Goal: Task Accomplishment & Management: Manage account settings

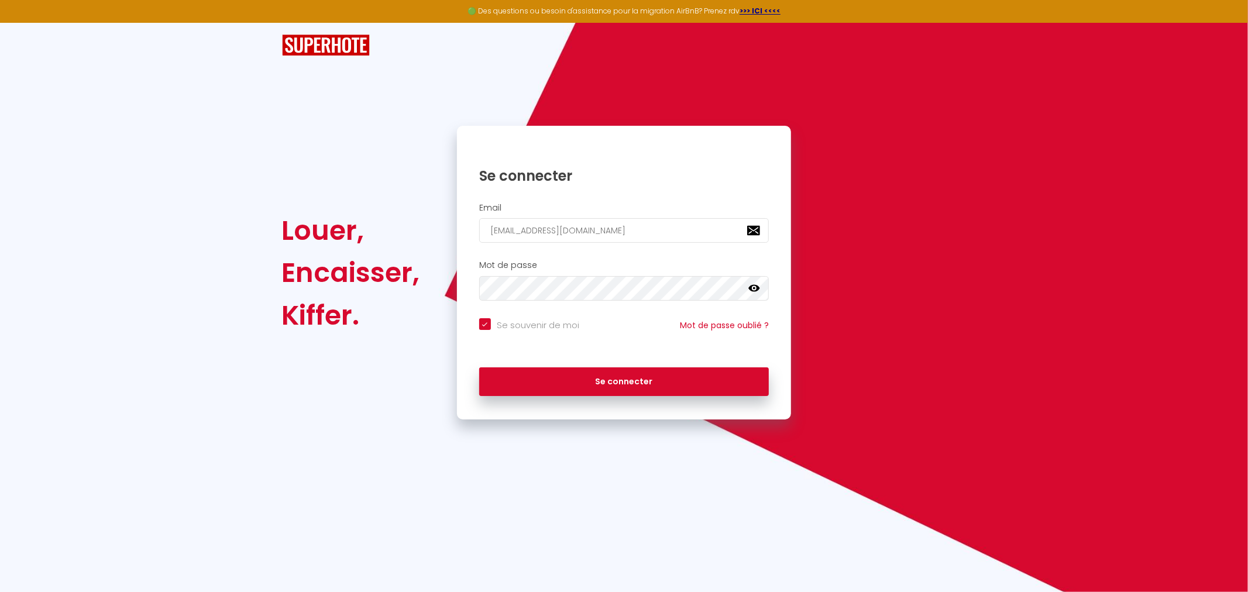
click at [479, 367] on button "Se connecter" at bounding box center [624, 381] width 290 height 29
click at [753, 285] on icon at bounding box center [754, 288] width 12 height 7
click at [479, 367] on button "Se connecter" at bounding box center [624, 381] width 290 height 29
checkbox input "true"
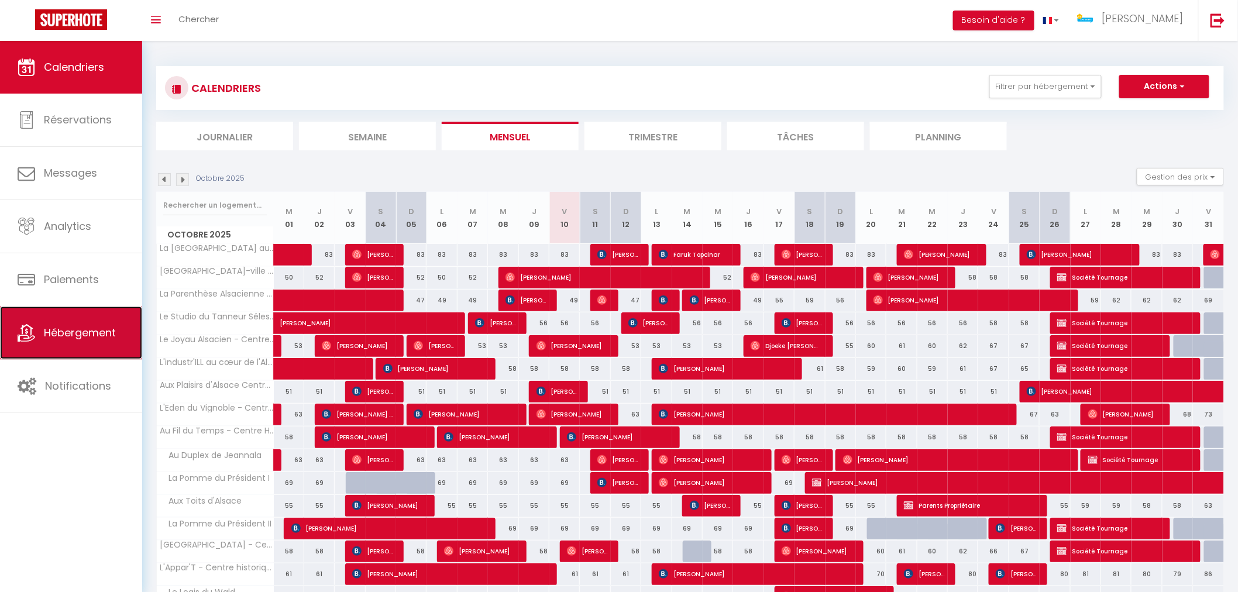
click at [81, 345] on link "Hébergement" at bounding box center [71, 333] width 142 height 53
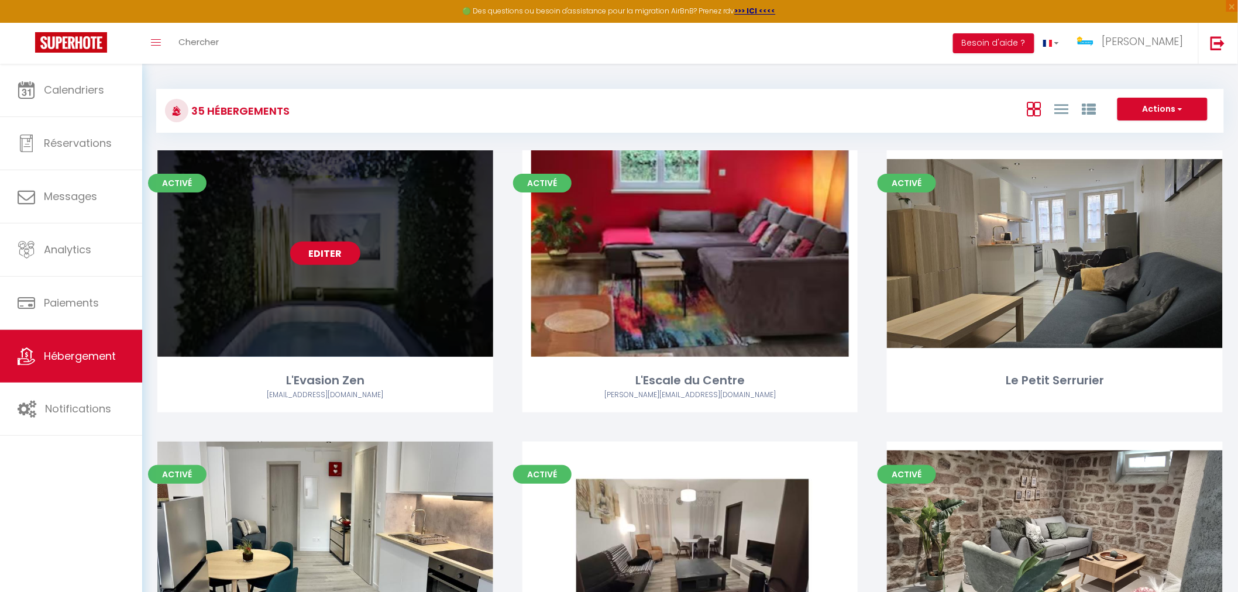
click at [345, 263] on link "Editer" at bounding box center [325, 253] width 70 height 23
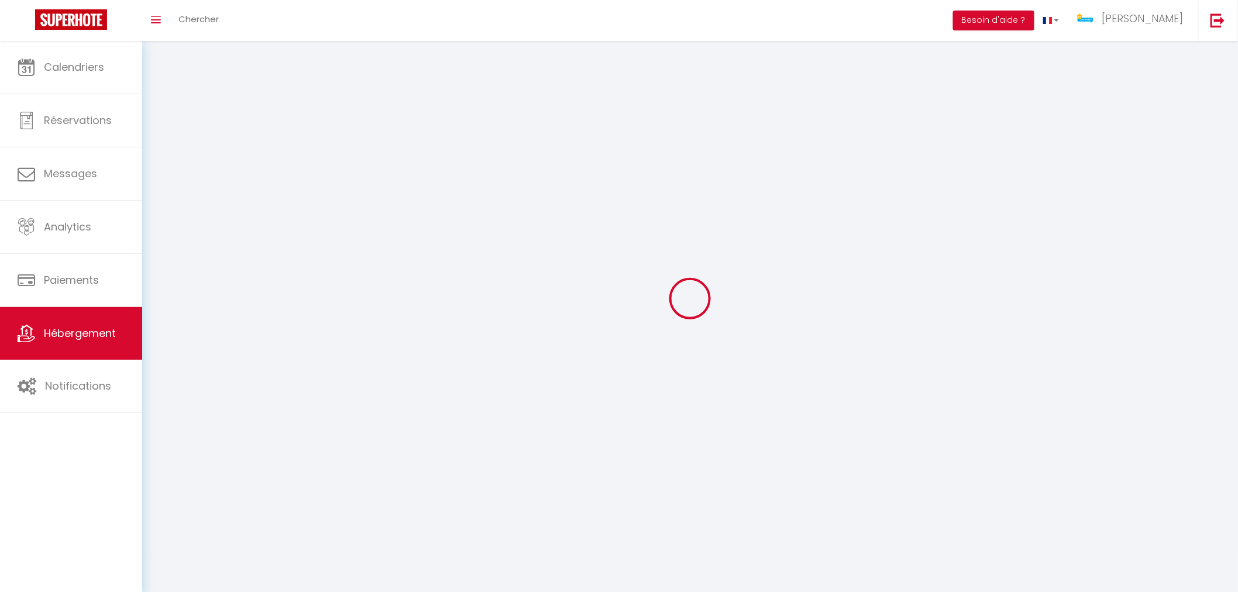
select select "1"
select select "28"
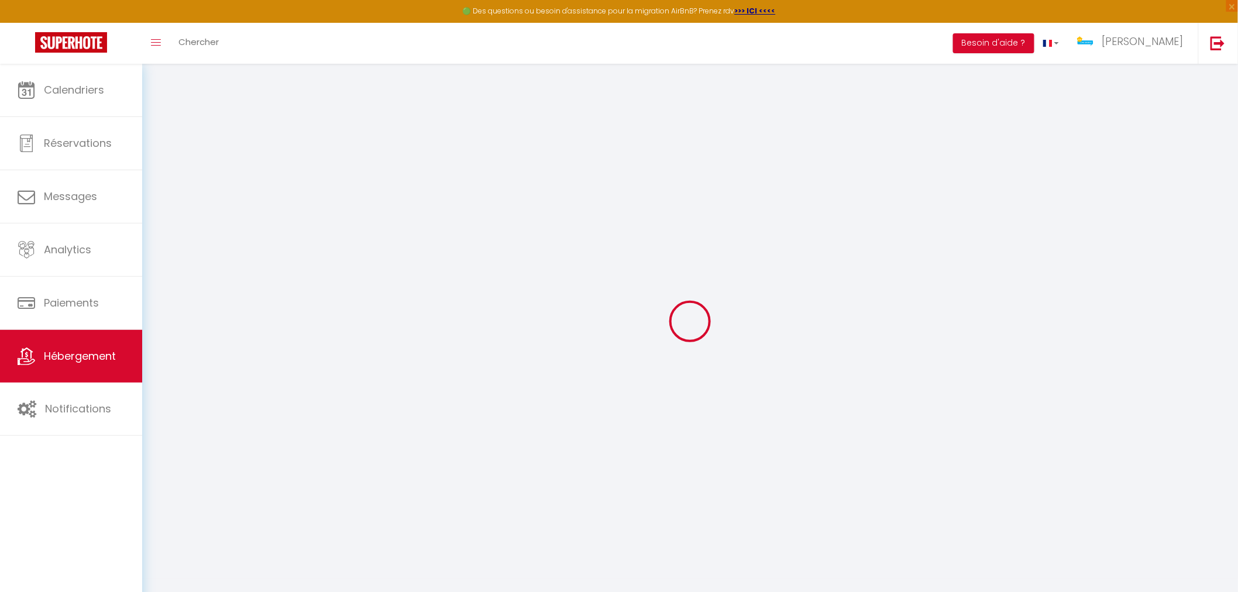
select select
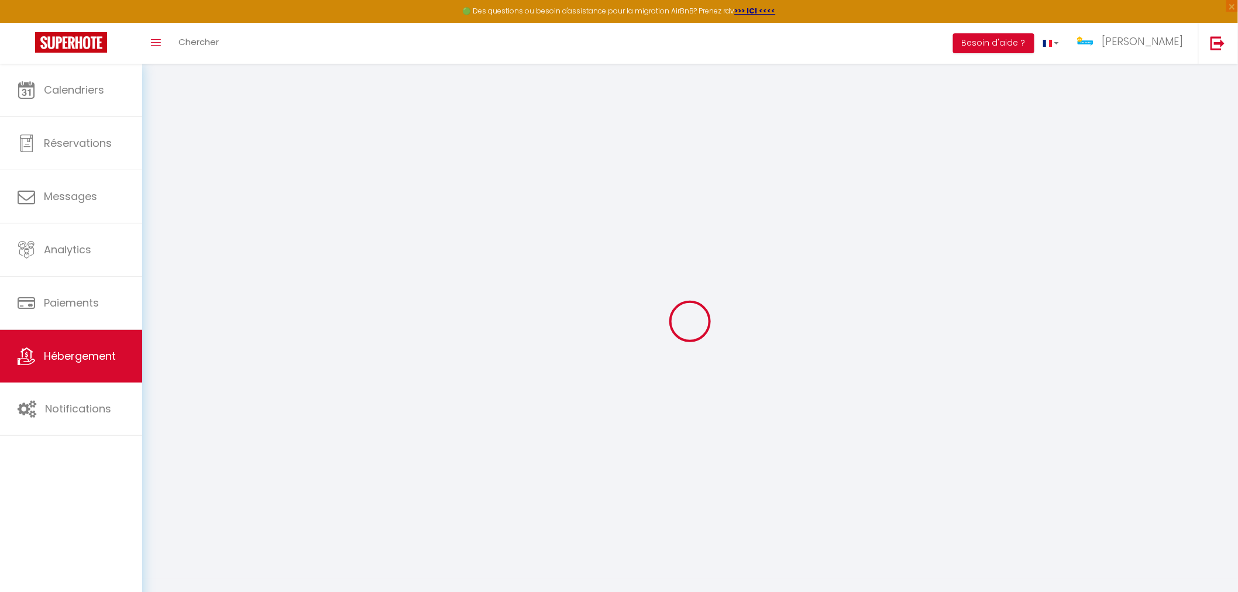
select select
checkbox input "false"
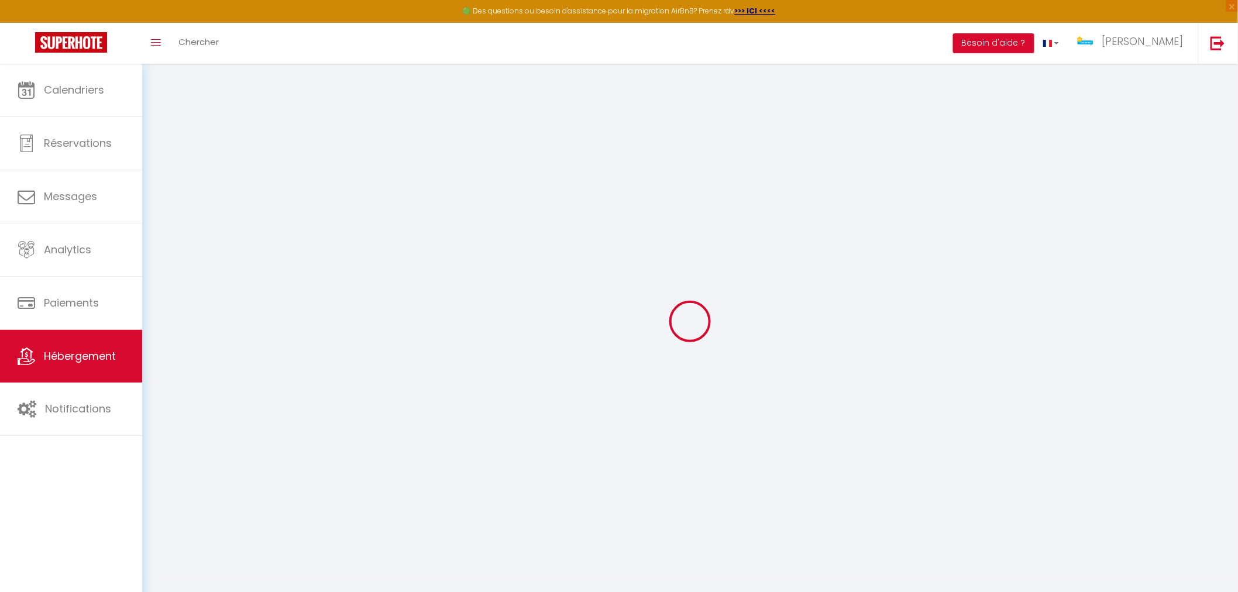
select select
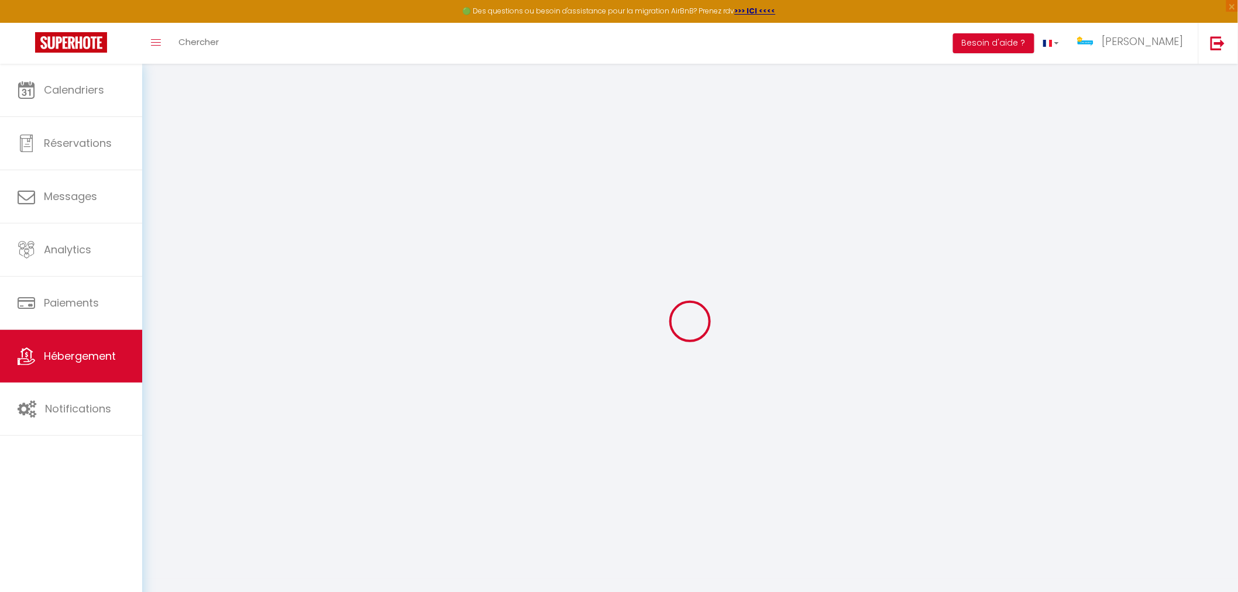
select select
checkbox input "false"
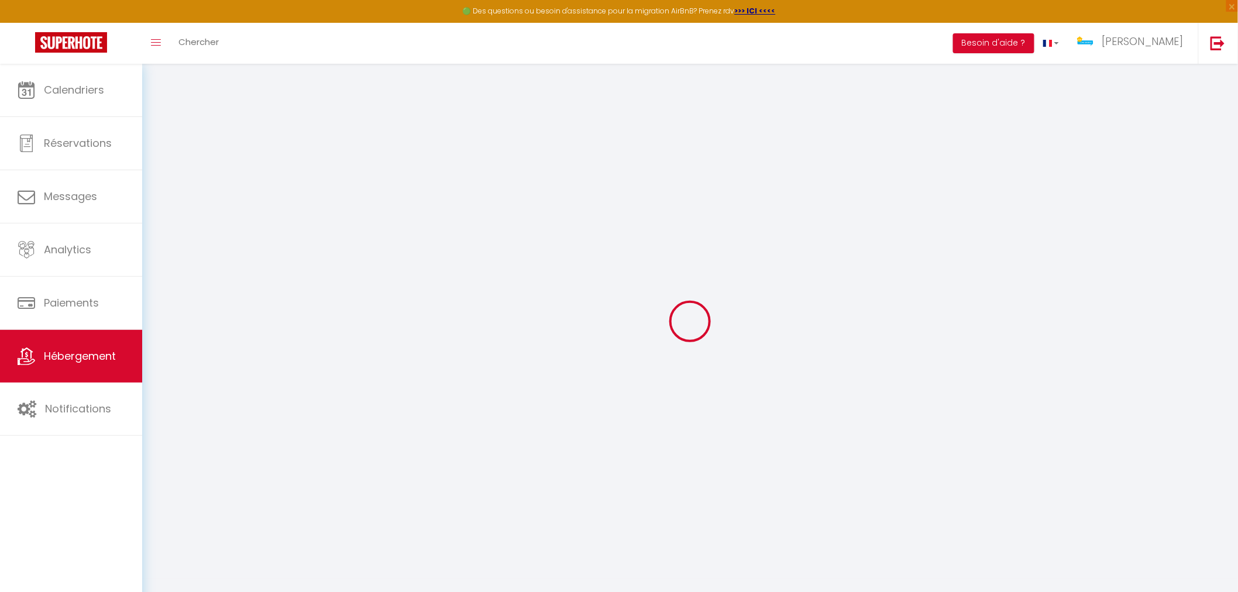
checkbox input "false"
select select
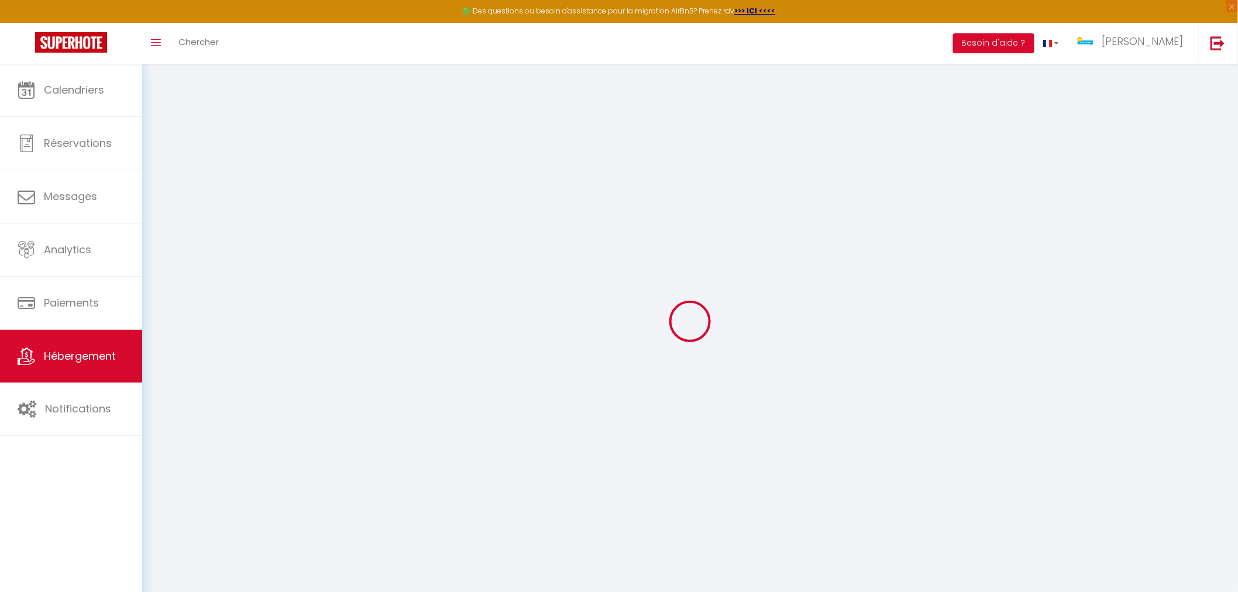
select select
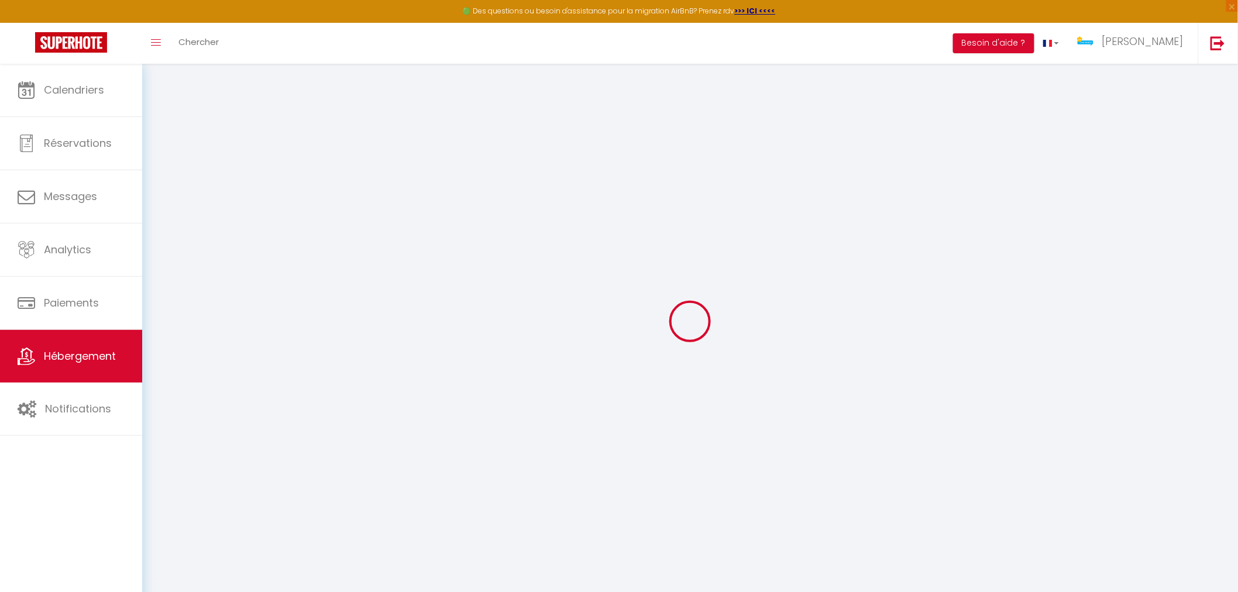
checkbox input "false"
select select
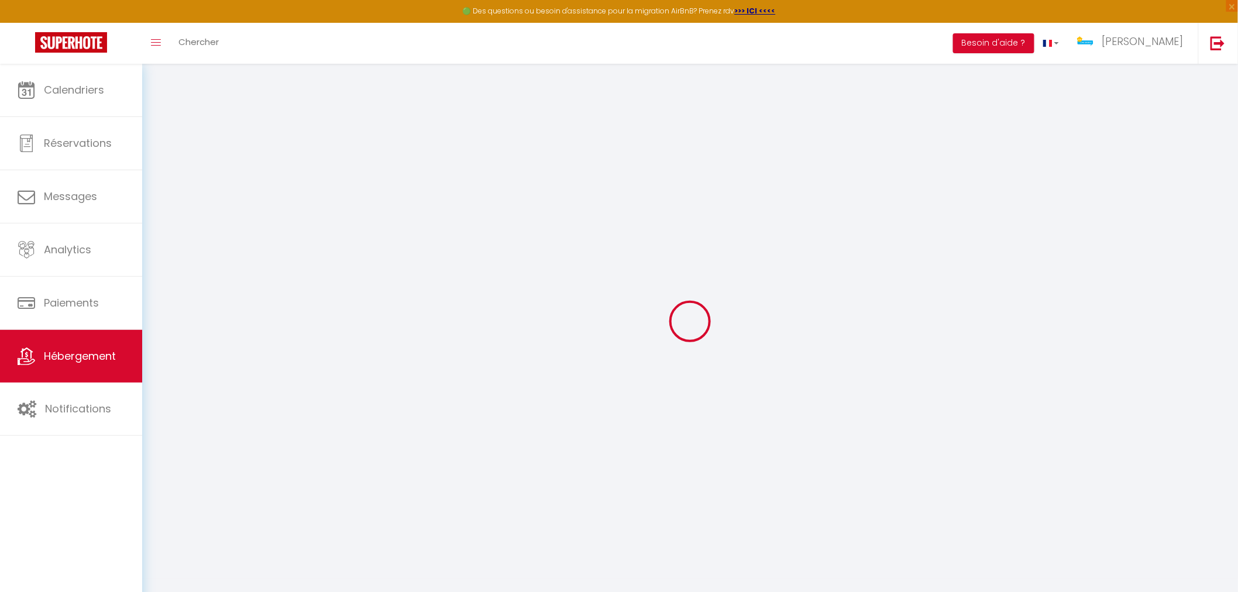
select select
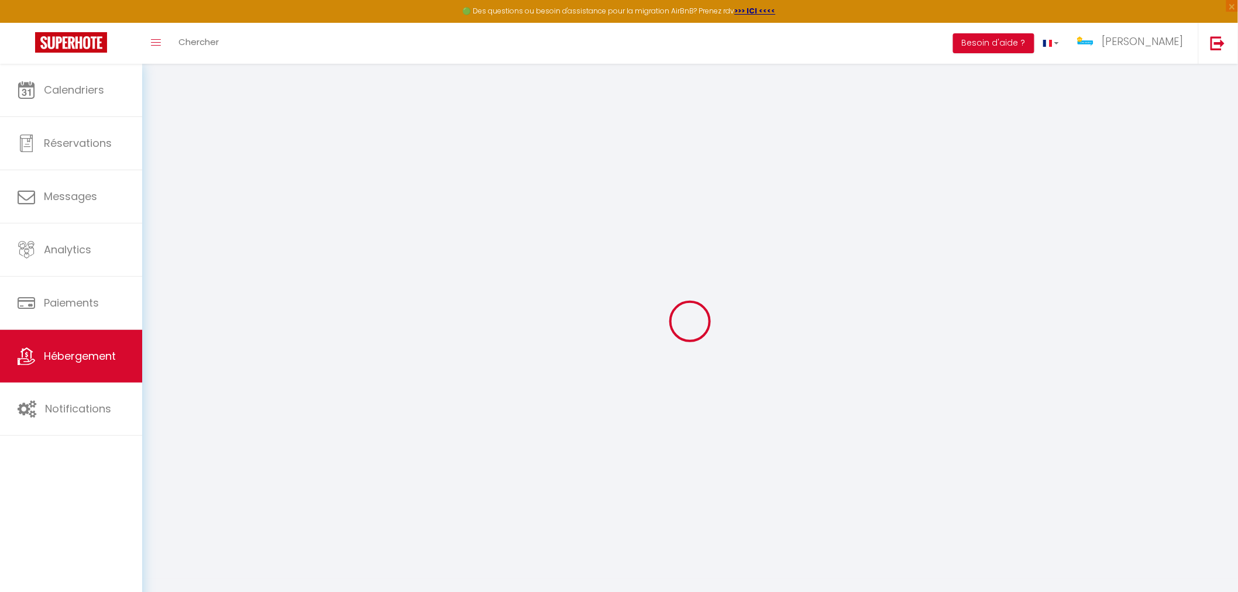
select select
checkbox input "false"
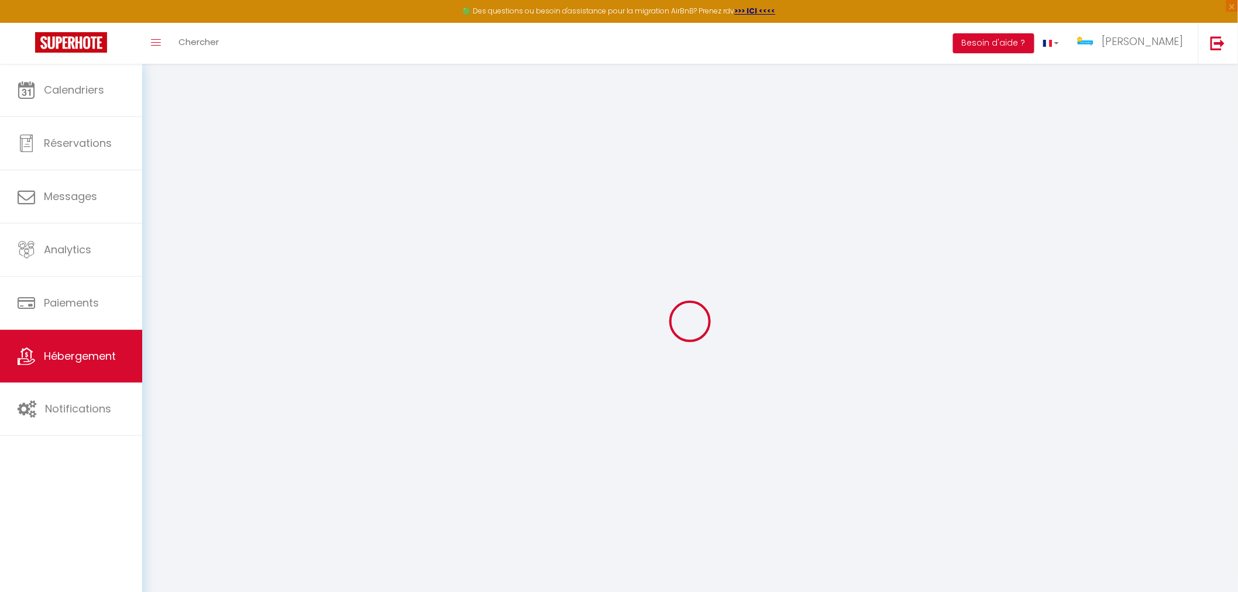
checkbox input "false"
select select
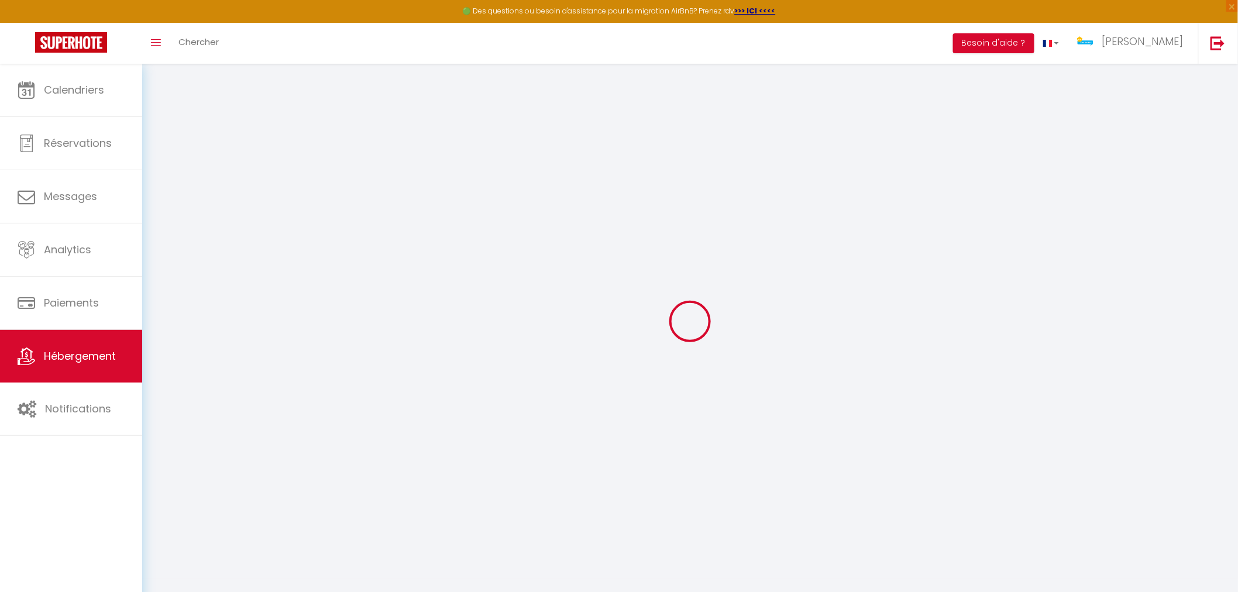
select select
checkbox input "false"
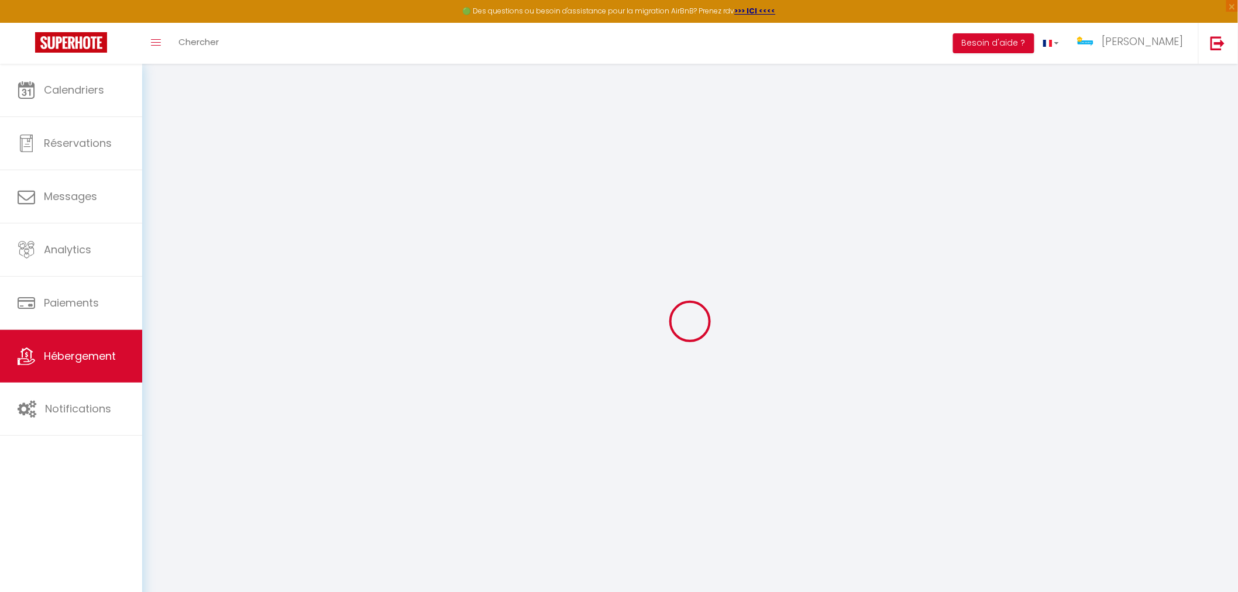
checkbox input "false"
select select
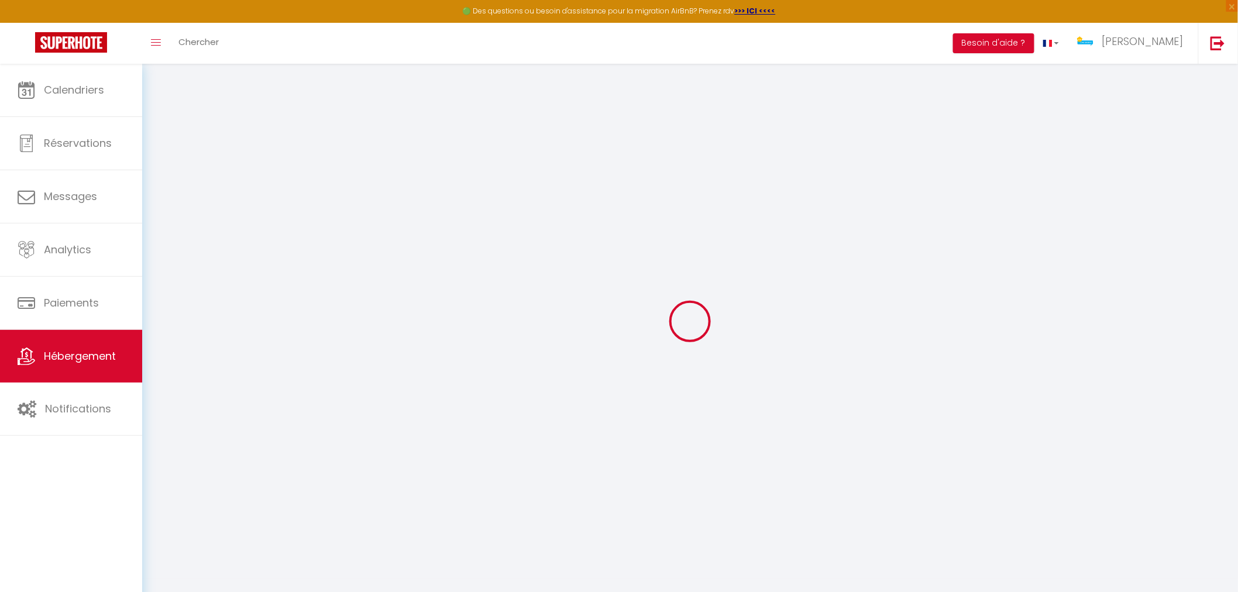
type input "L'Evasion Zen"
type input "Msutafa"
type input "Durmaz"
type input "32 rue d'Ebersheim"
type input "67600"
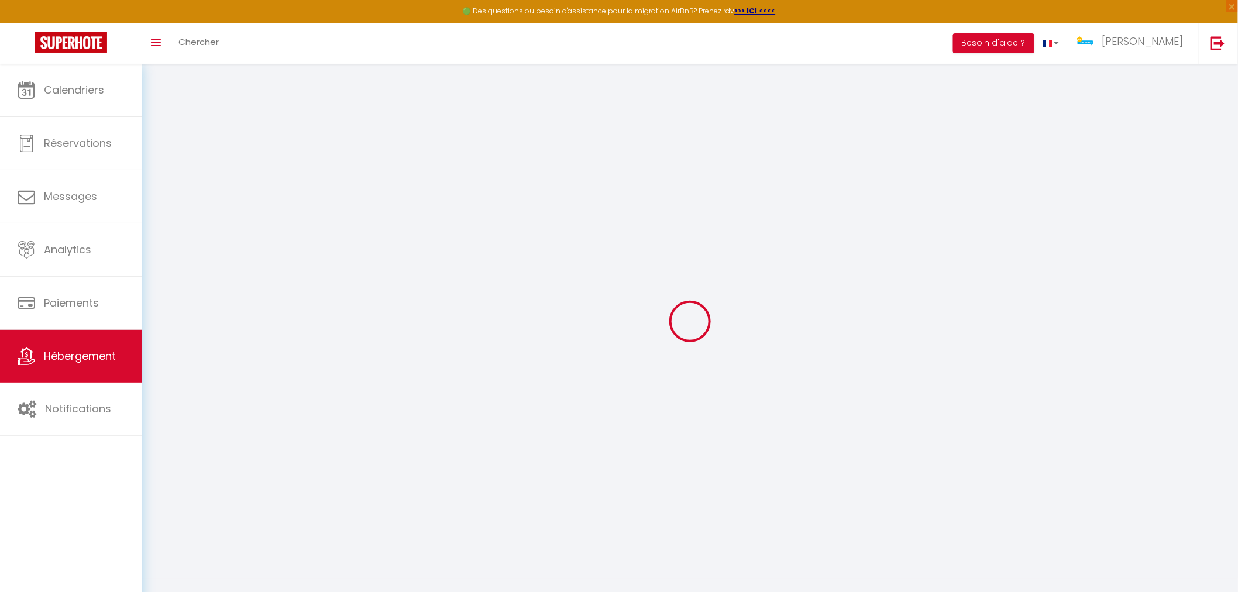
type input "Sélestat"
select select "2"
select select "1"
select select
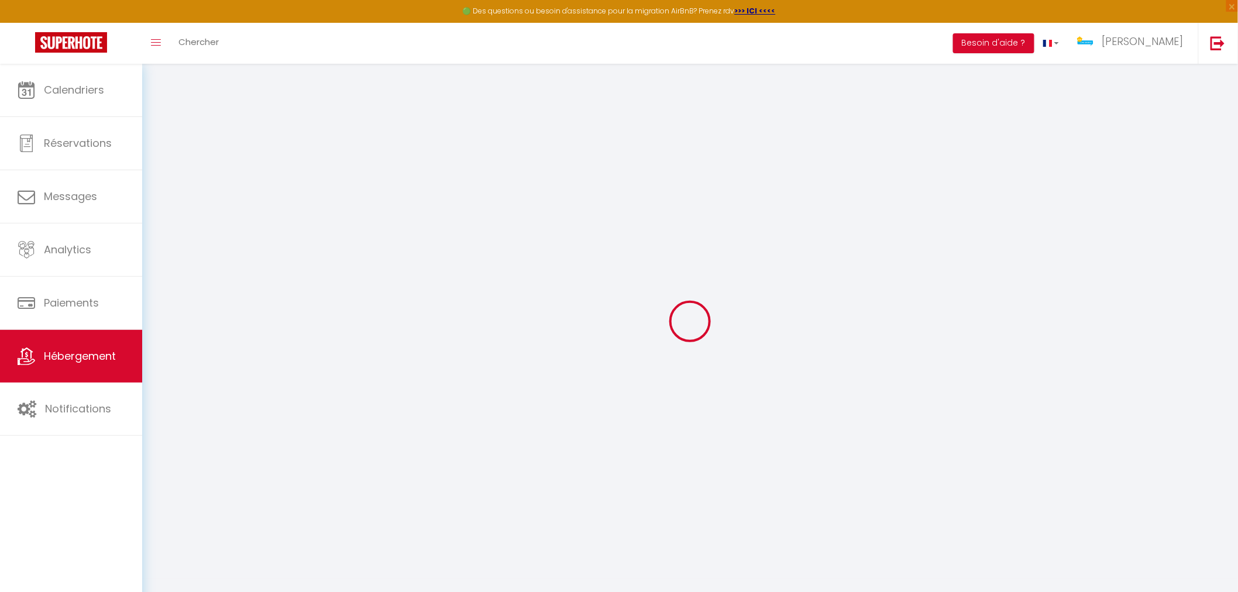
select select
type input "3 rue de Babil"
type input "67600"
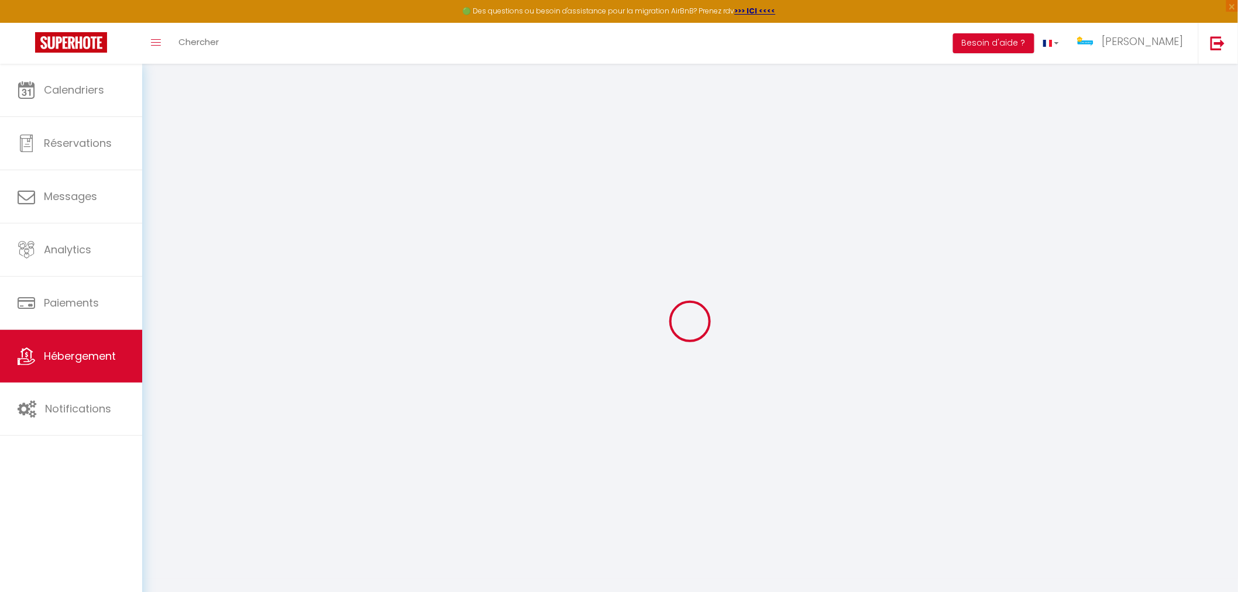
type input "Sélestat"
type input "bnbconciergeriealsace@gmail.com"
select select
checkbox input "false"
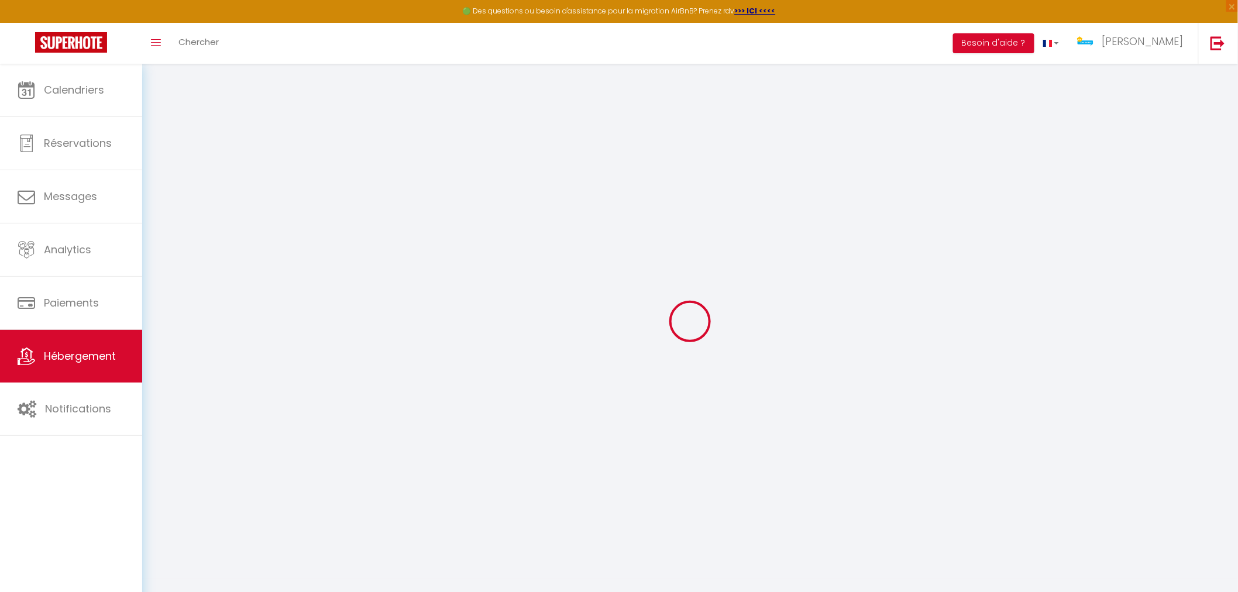
checkbox input "false"
type input "0"
select select
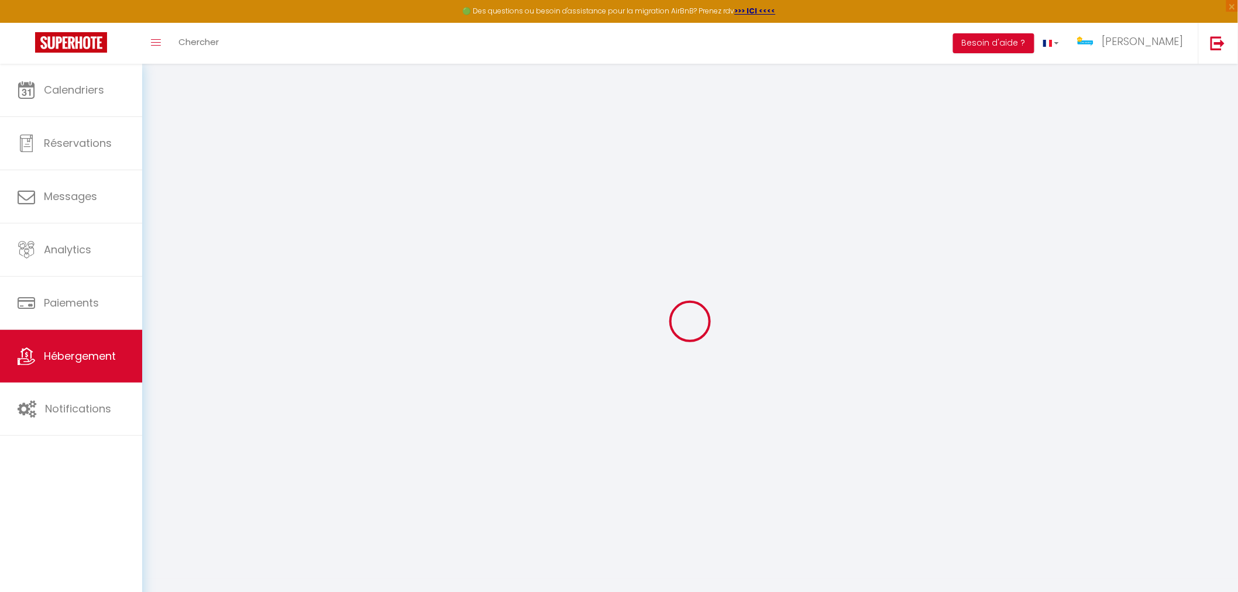
select select
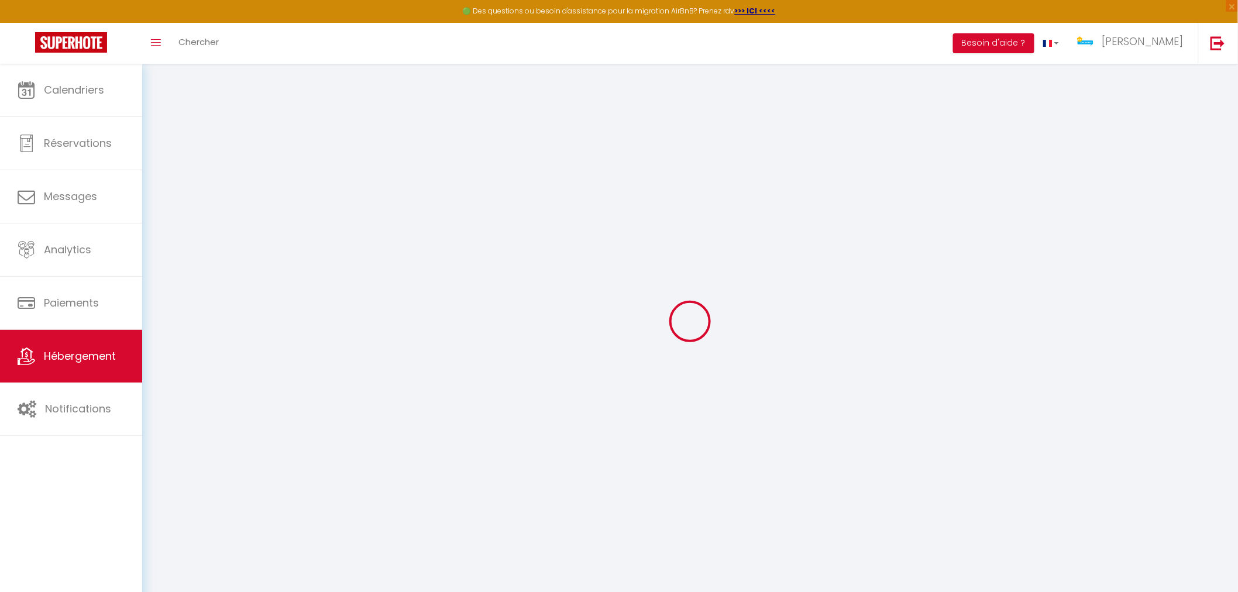
checkbox input "false"
select select
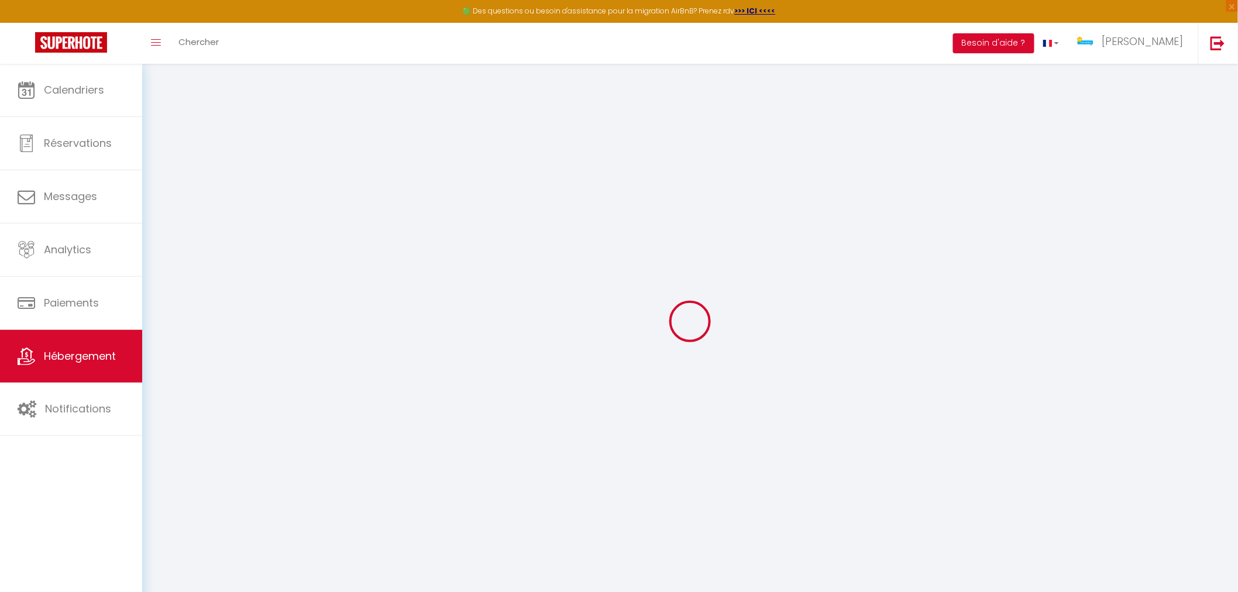
select select
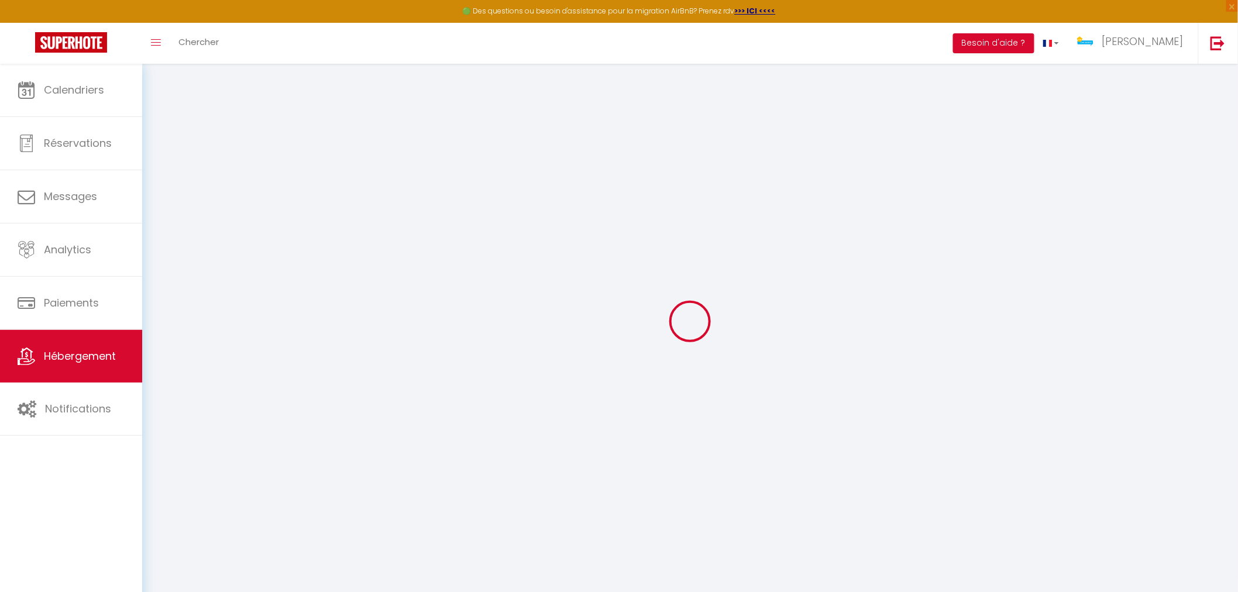
checkbox input "false"
select select
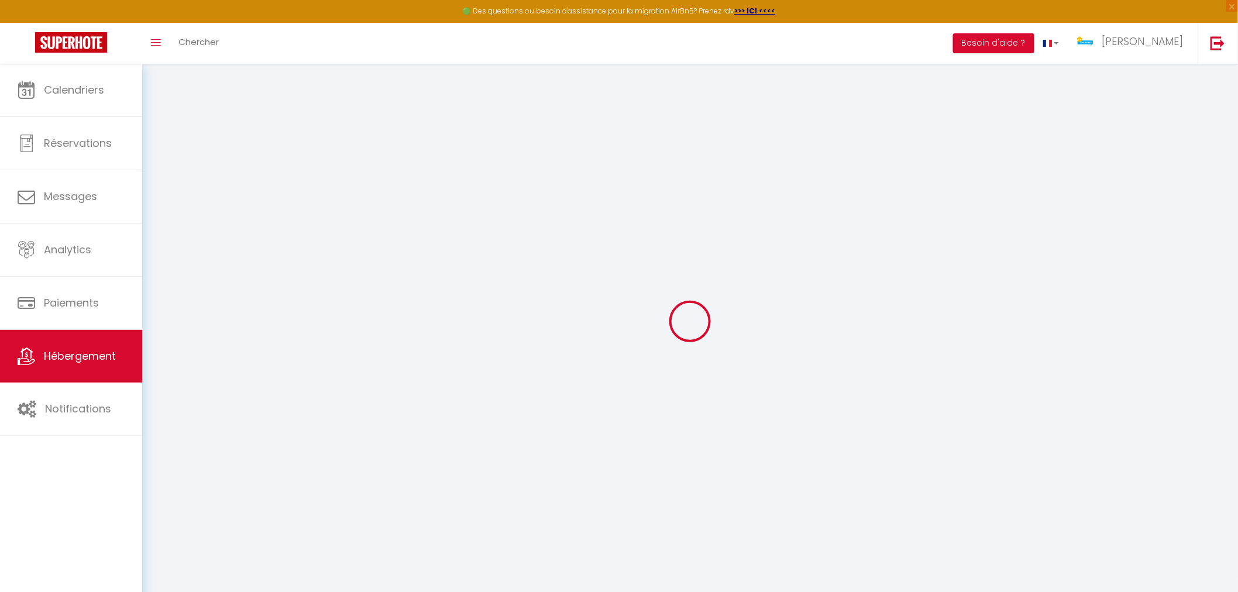
checkbox input "false"
select select "15:00"
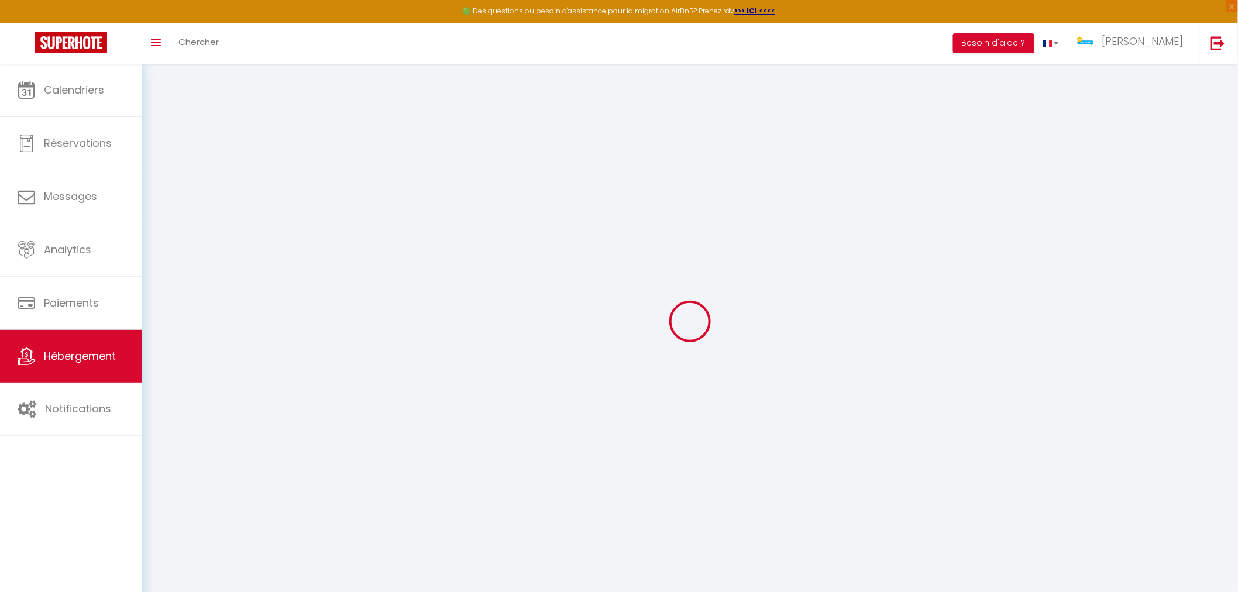
select select "23:45"
select select "11:00"
select select "30"
select select "120"
select select
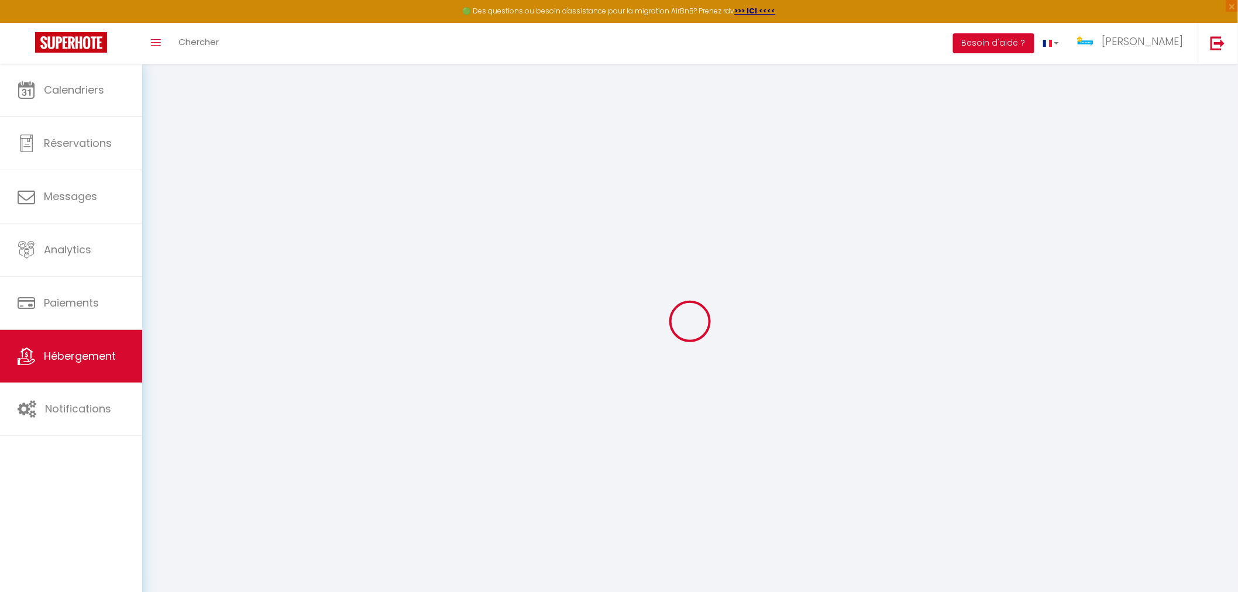
checkbox input "false"
select select
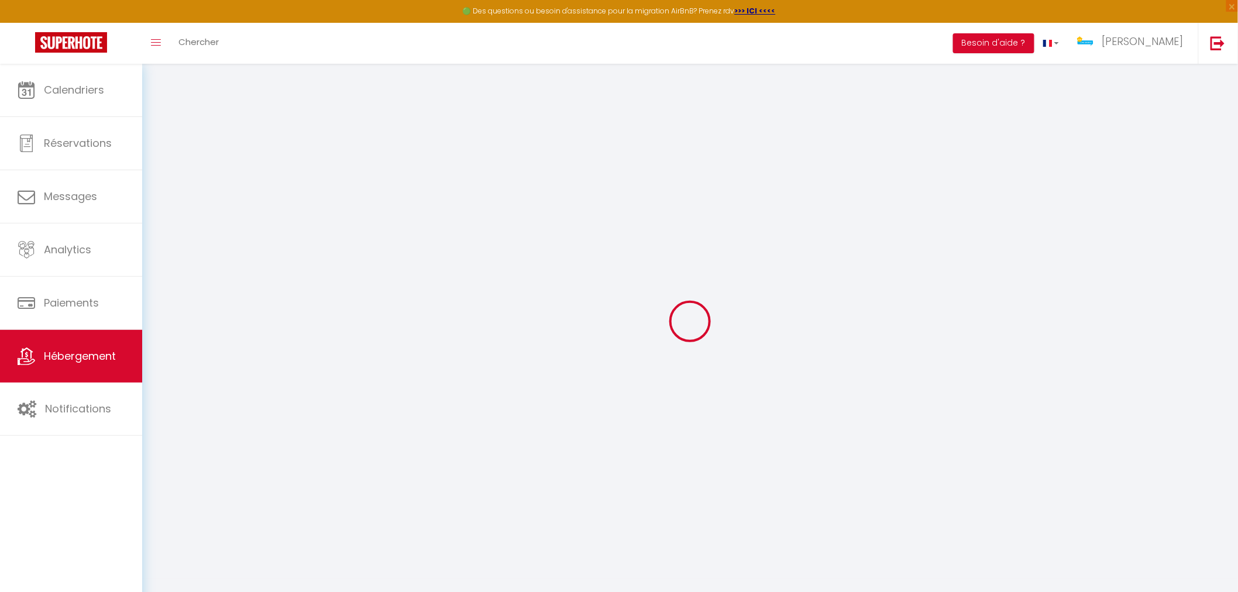
checkbox input "false"
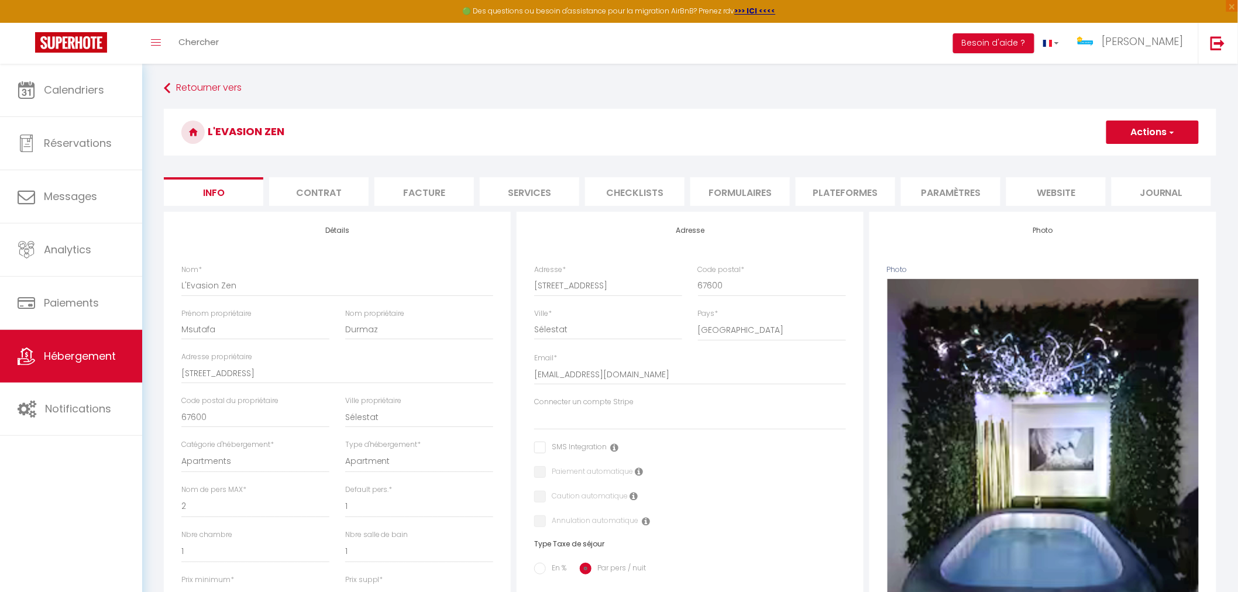
select select
checkbox input "false"
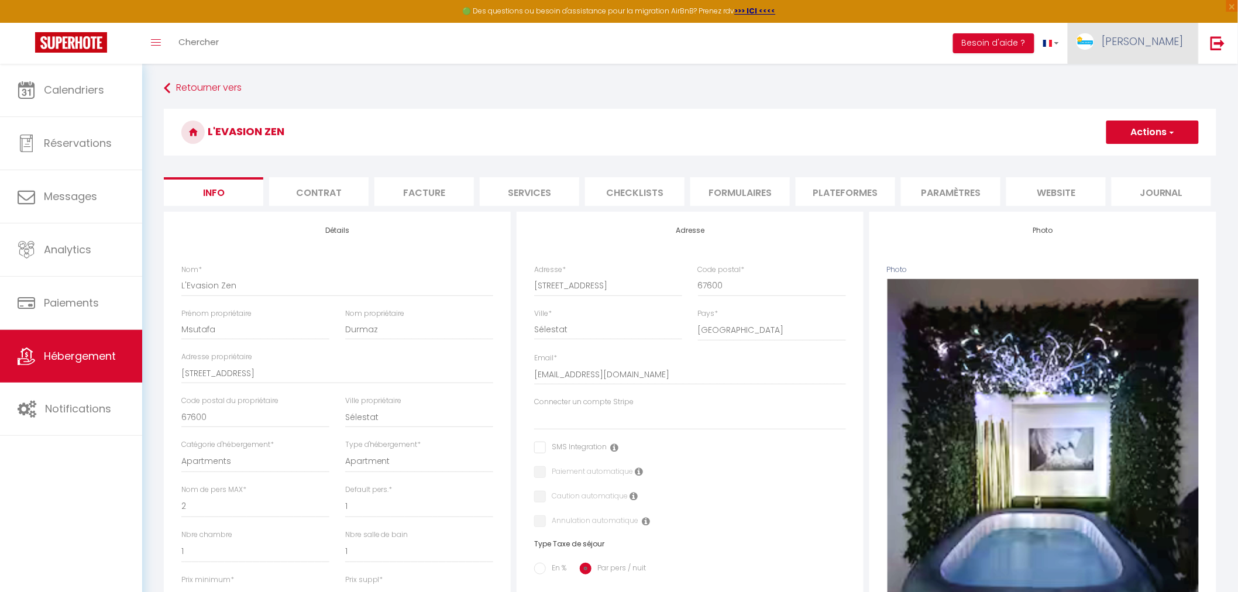
click at [1147, 50] on link "Stéphanie" at bounding box center [1133, 43] width 130 height 41
click at [1147, 79] on link "Paramètres" at bounding box center [1151, 81] width 87 height 20
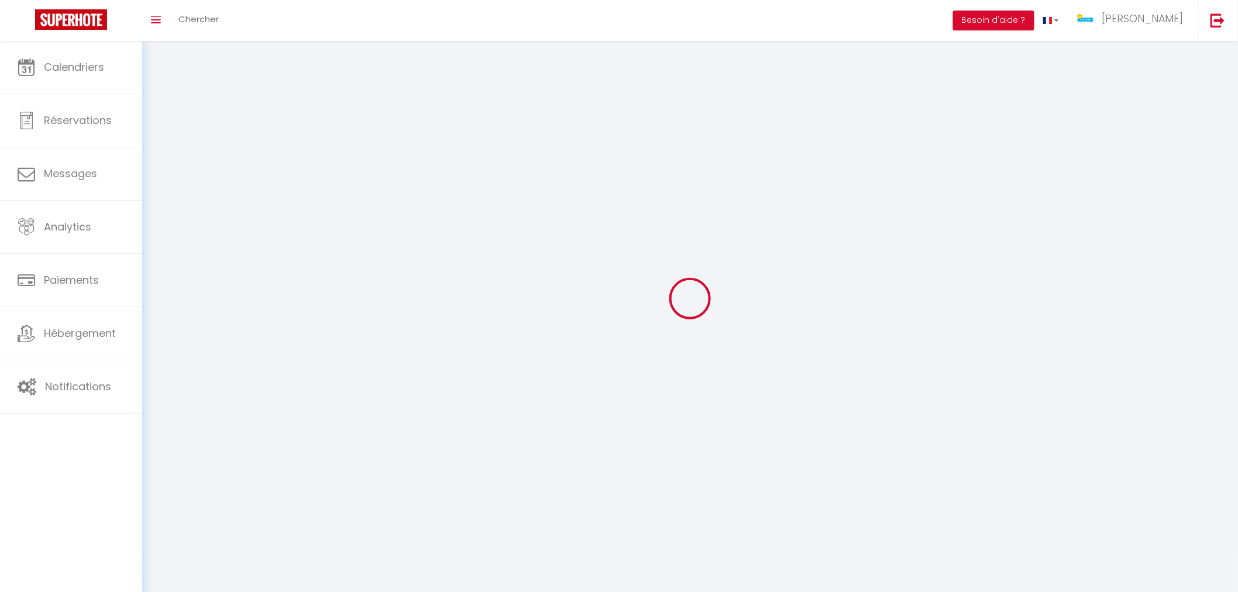
type input "Stéphanie"
type input "Schultz"
type input "0678378010"
type input "10 rue de Verdun"
type input "67600"
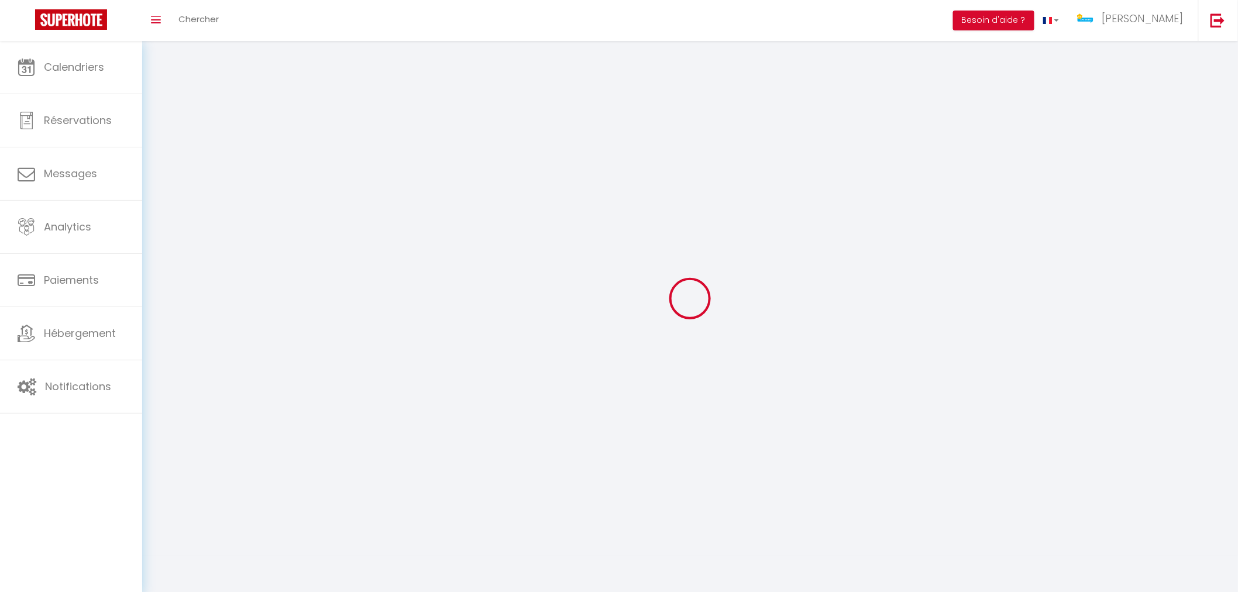
type input "Sélestat"
type input "AtaVY1LCC610OnggZ3rEPSSyW"
type input "hZYQw9MXZSusdMI6RCTsQ38fl"
select select "28"
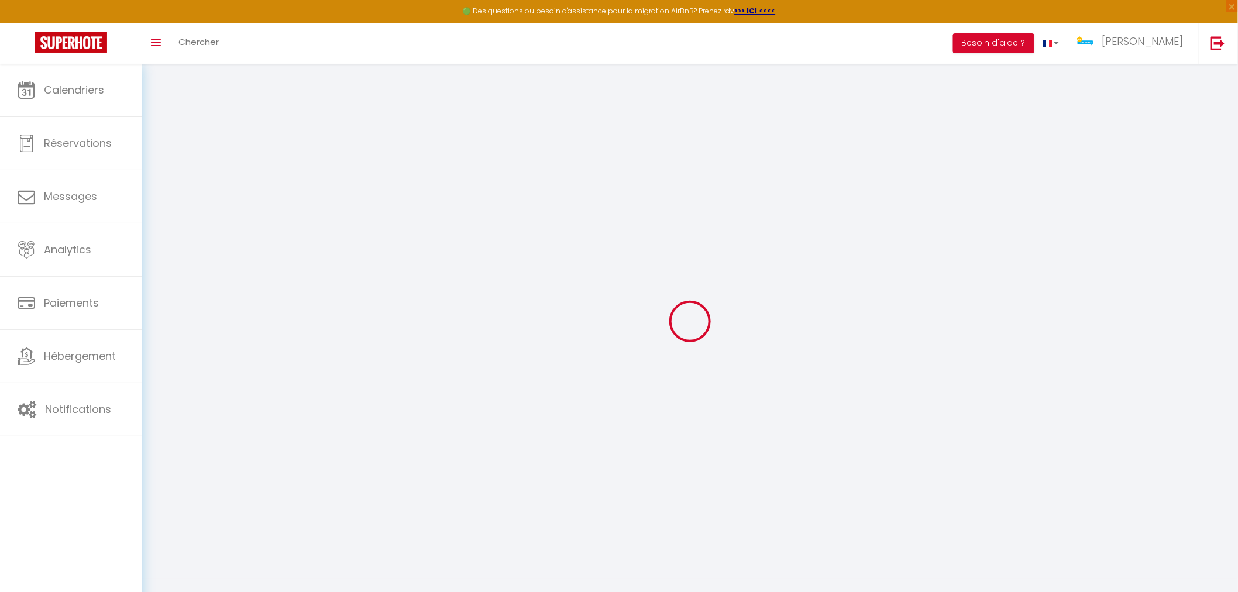
type input "AtaVY1LCC610OnggZ3rEPSSyW"
type input "hZYQw9MXZSusdMI6RCTsQ38fl"
type input "https://app.superhote.com/#/get-available-rentals/hZYQw9MXZSusdMI6RCTsQ38fl"
select select "fr"
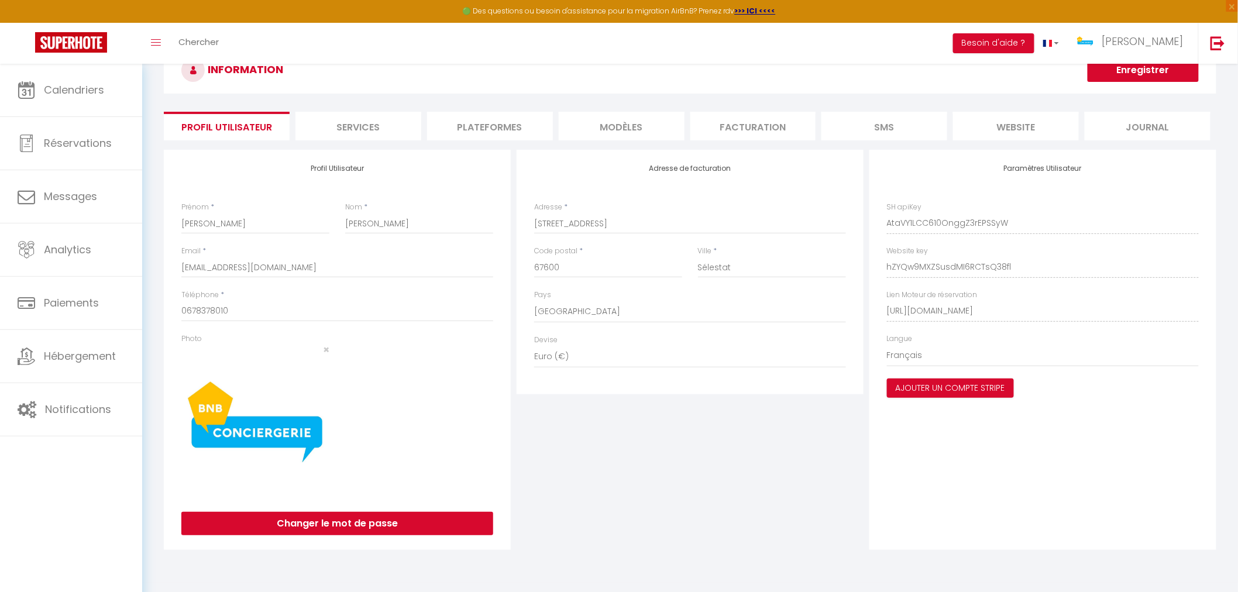
scroll to position [63, 0]
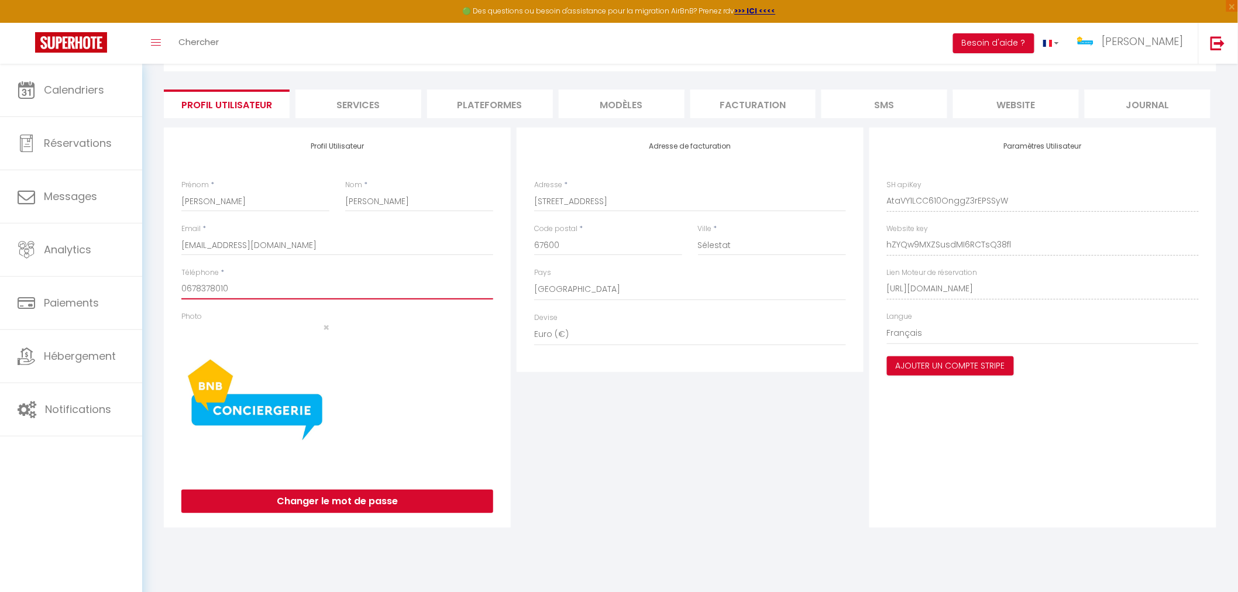
click at [253, 289] on input "0678378010" at bounding box center [337, 289] width 312 height 21
click at [212, 291] on input "0" at bounding box center [337, 289] width 312 height 21
type input "07 75 76 49 96"
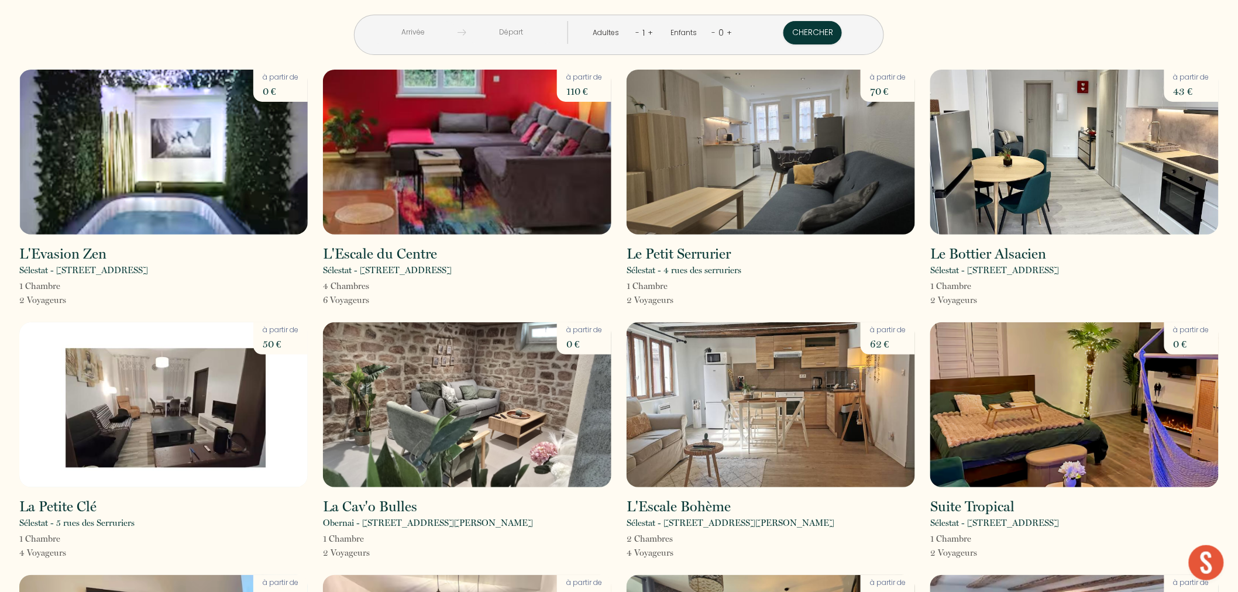
click at [458, 31] on input "text" at bounding box center [413, 32] width 90 height 23
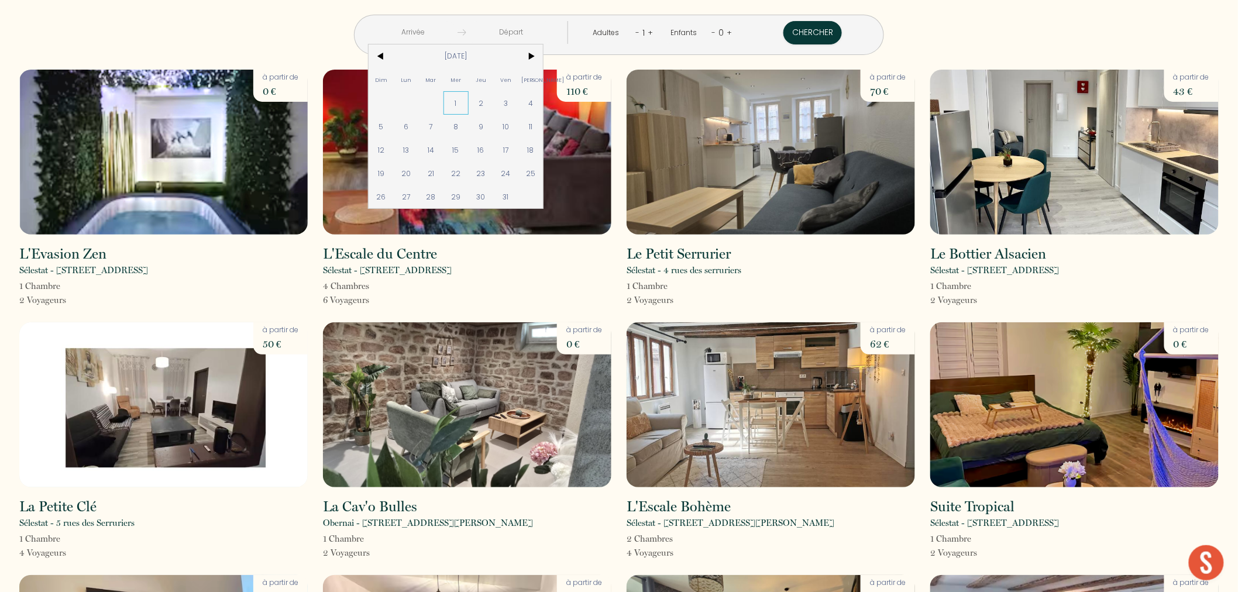
click at [469, 105] on span "1" at bounding box center [455, 102] width 25 height 23
type input "[DATE]"
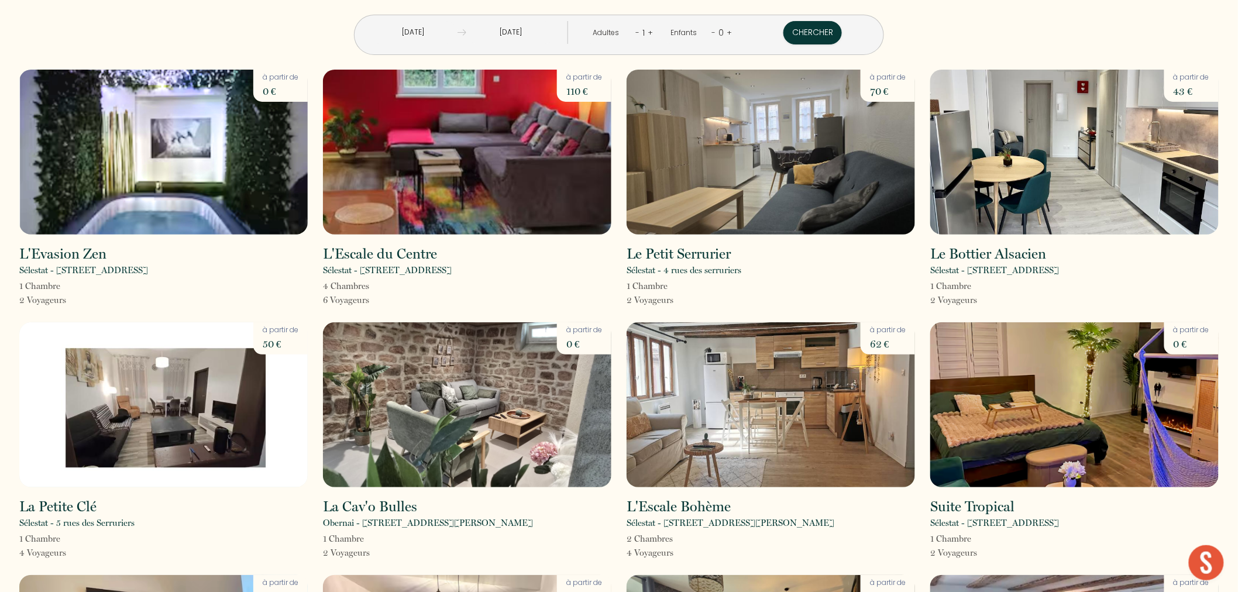
click at [534, 35] on input "[DATE]" at bounding box center [511, 32] width 90 height 23
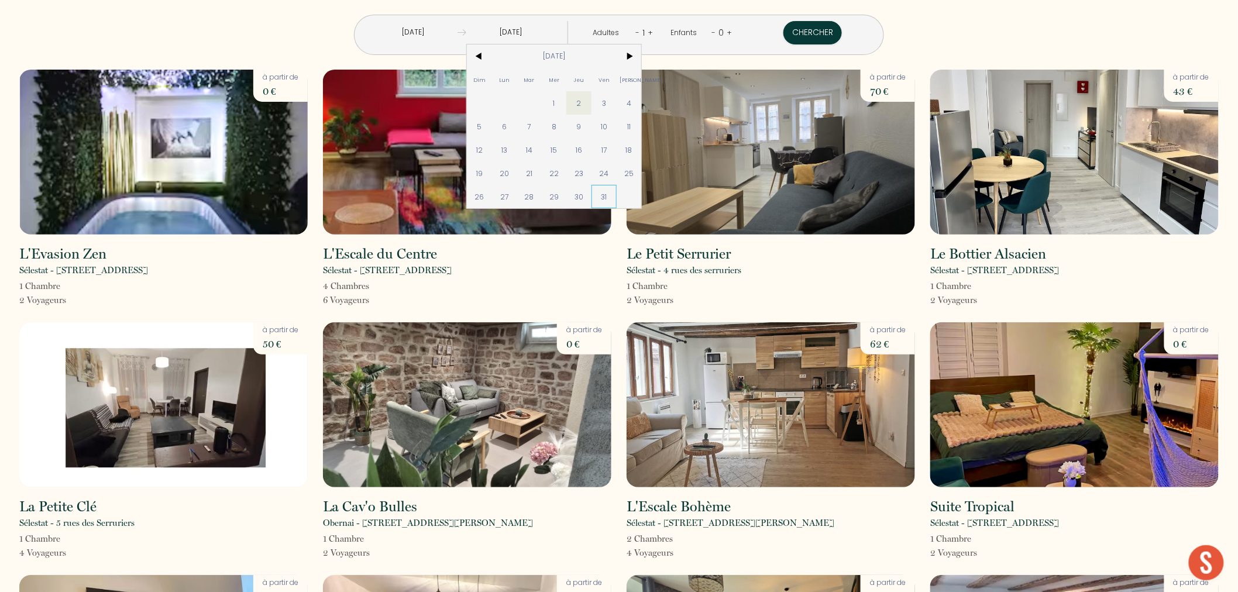
click at [617, 197] on span "31" at bounding box center [604, 196] width 25 height 23
type input "[DATE]"
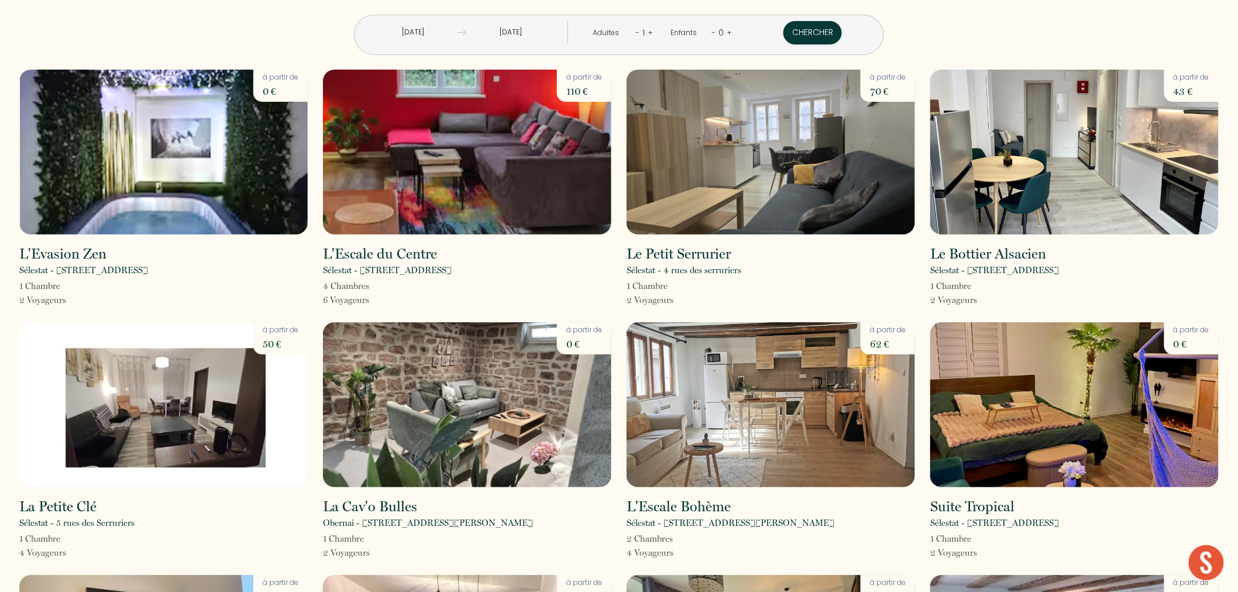
click at [458, 34] on input "[DATE]" at bounding box center [413, 32] width 90 height 23
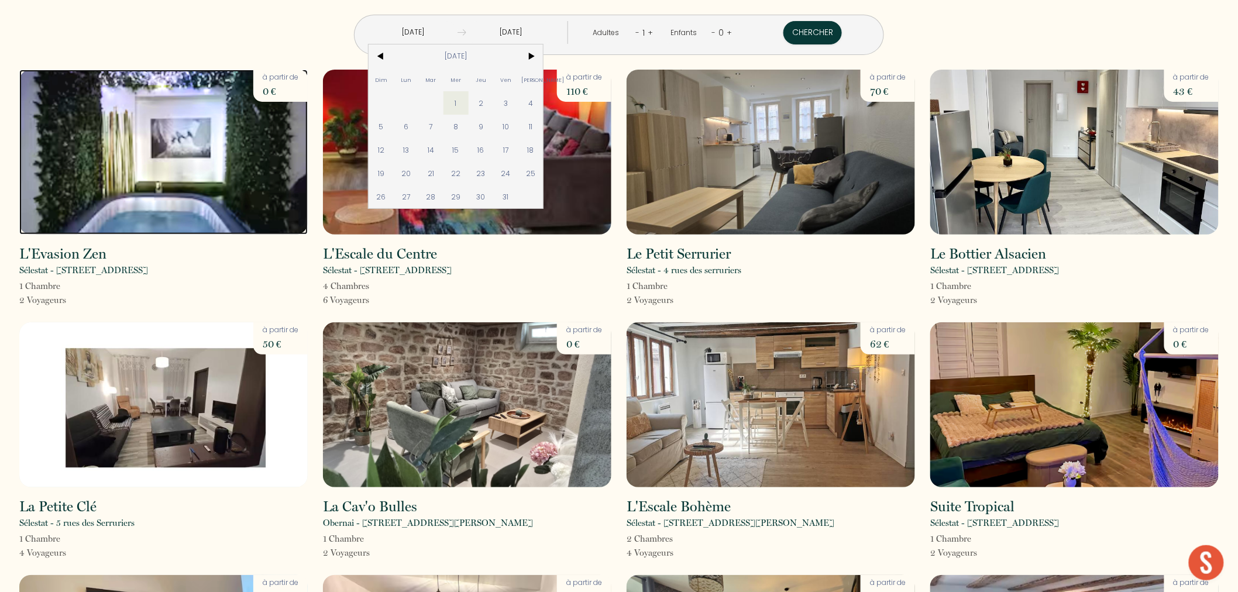
click at [158, 170] on img at bounding box center [163, 152] width 288 height 165
